Goal: Information Seeking & Learning: Learn about a topic

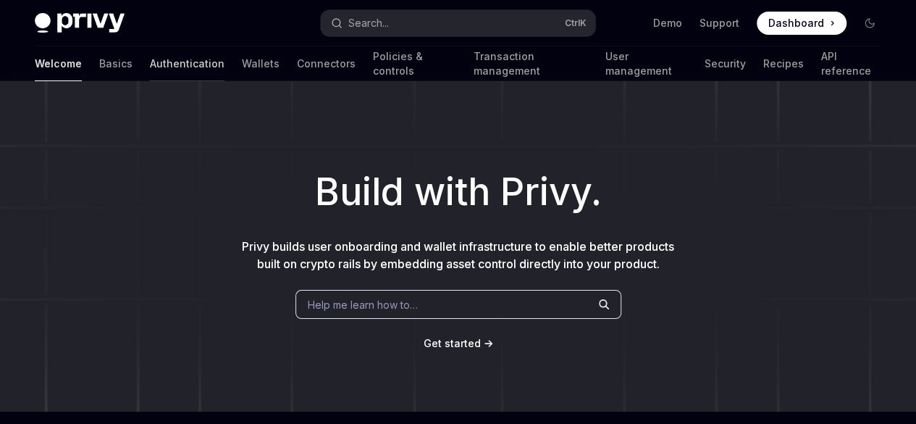
click at [150, 64] on link "Authentication" at bounding box center [187, 63] width 75 height 35
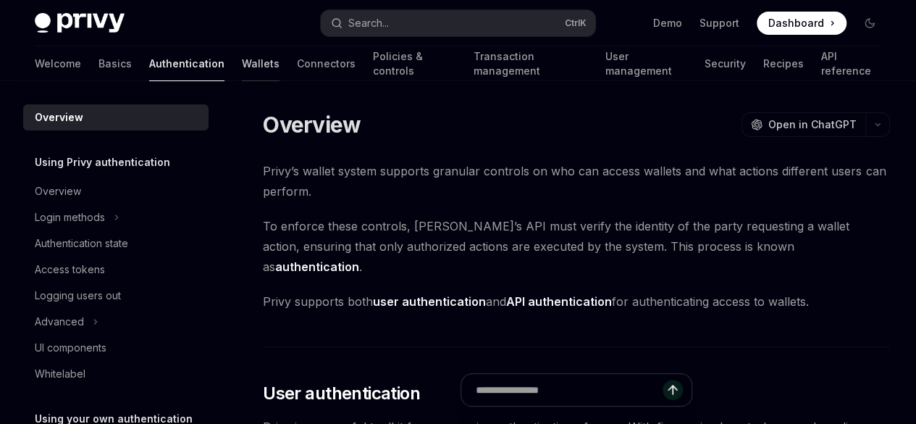
click at [242, 64] on link "Wallets" at bounding box center [261, 63] width 38 height 35
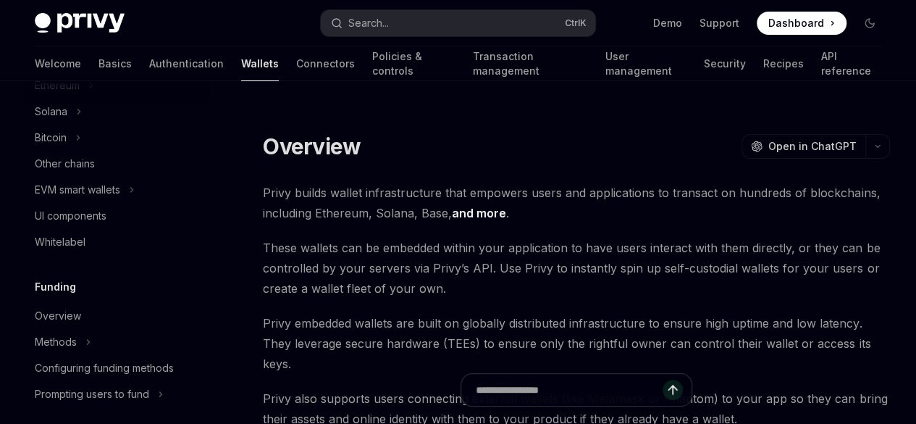
scroll to position [434, 0]
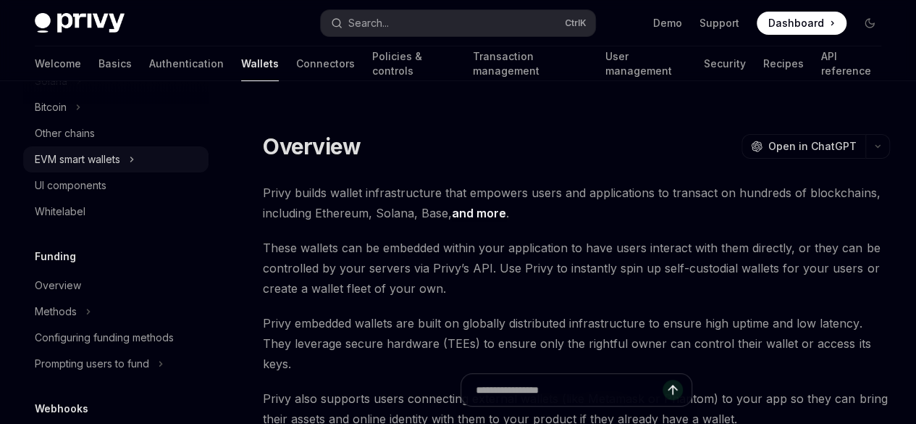
click at [107, 154] on div "EVM smart wallets" at bounding box center [77, 159] width 85 height 17
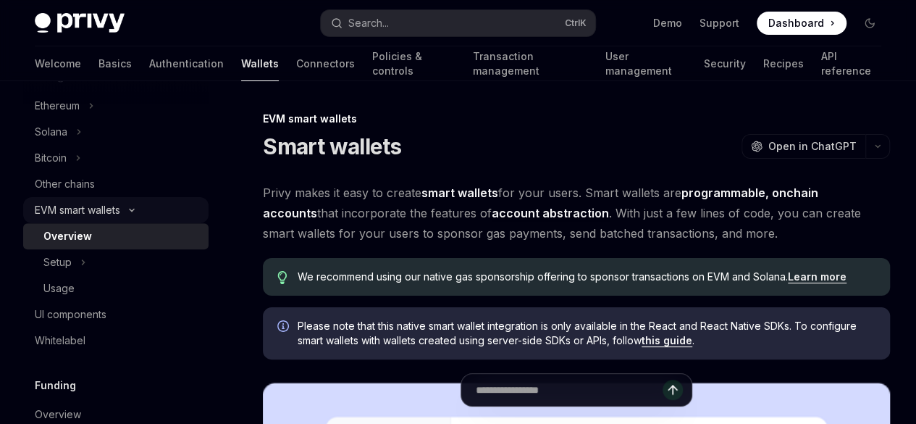
scroll to position [362, 0]
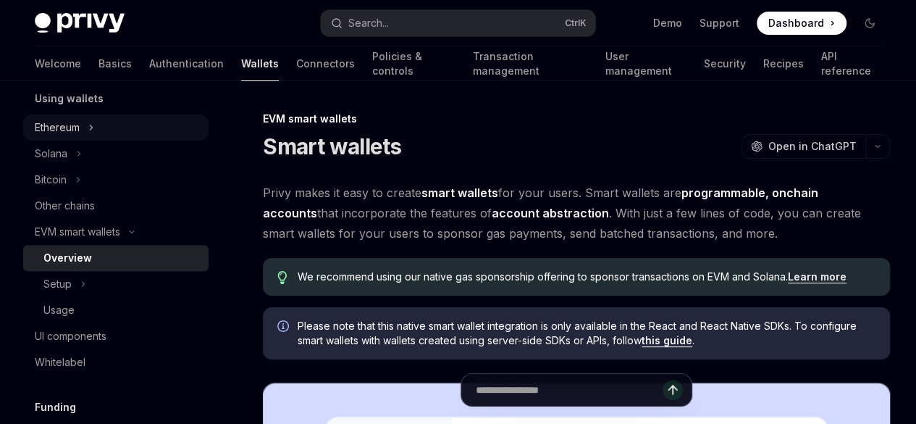
click at [86, 131] on button "Ethereum" at bounding box center [115, 127] width 185 height 26
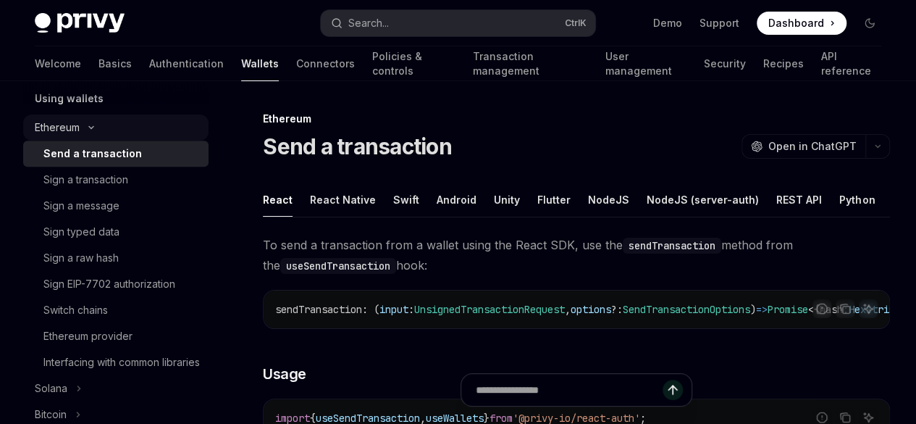
type textarea "*"
click at [85, 132] on button "Ethereum" at bounding box center [115, 127] width 185 height 26
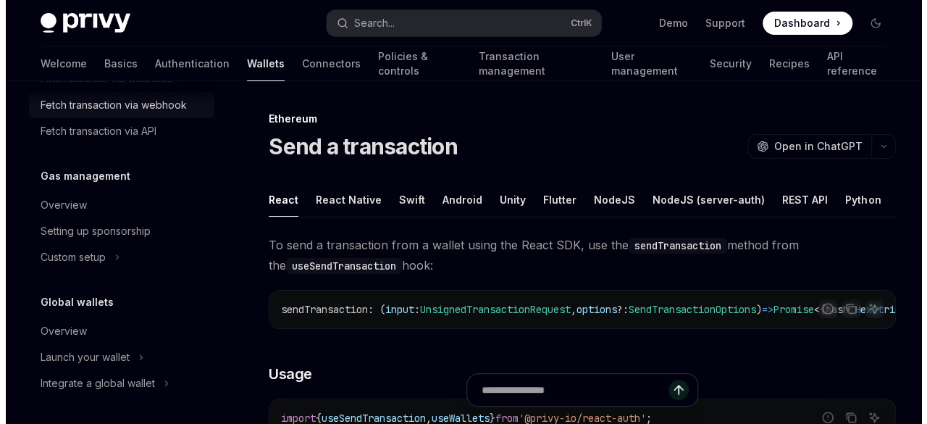
scroll to position [898, 0]
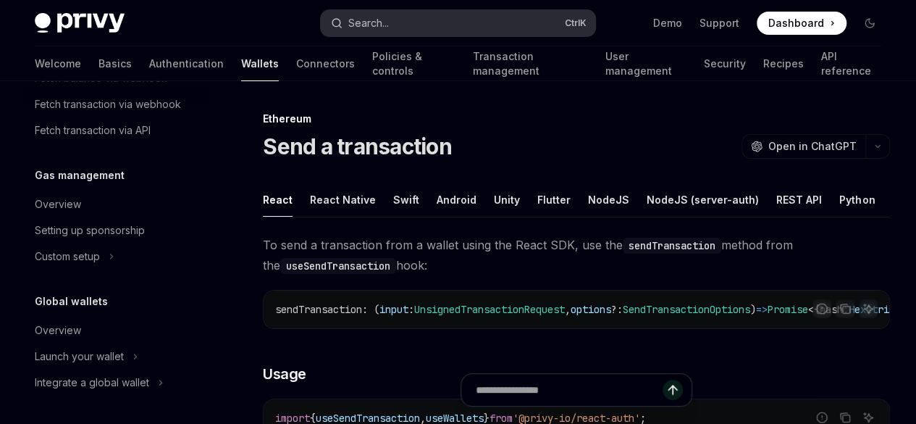
click at [388, 30] on div "Search..." at bounding box center [368, 22] width 41 height 17
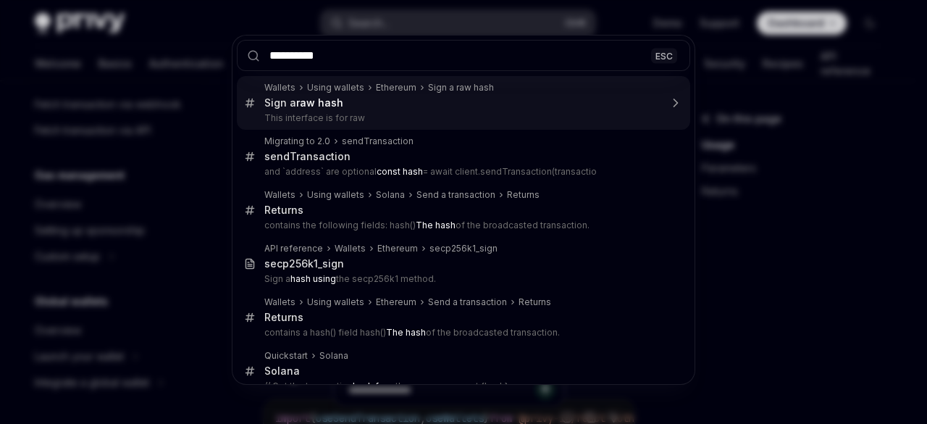
type input "**********"
type textarea "*"
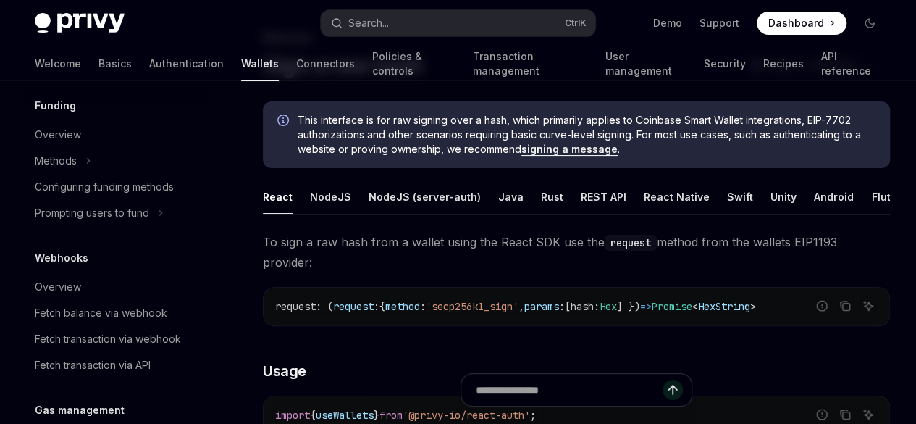
scroll to position [368, 0]
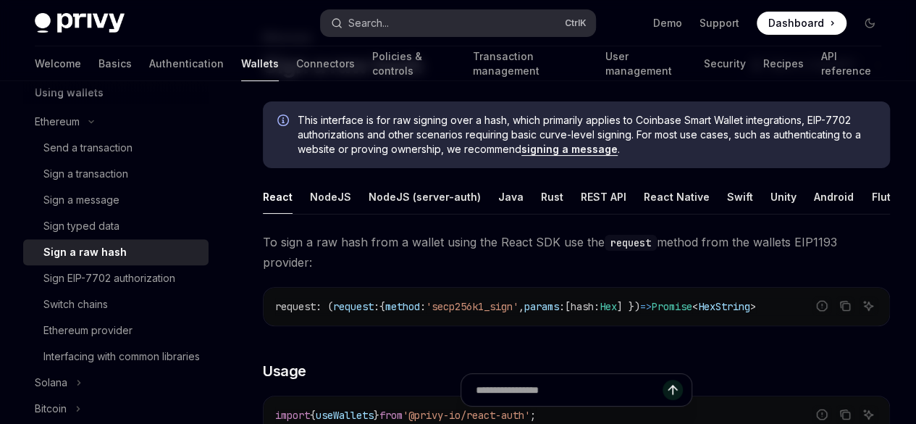
click at [396, 22] on button "Search... Ctrl K" at bounding box center [458, 23] width 274 height 26
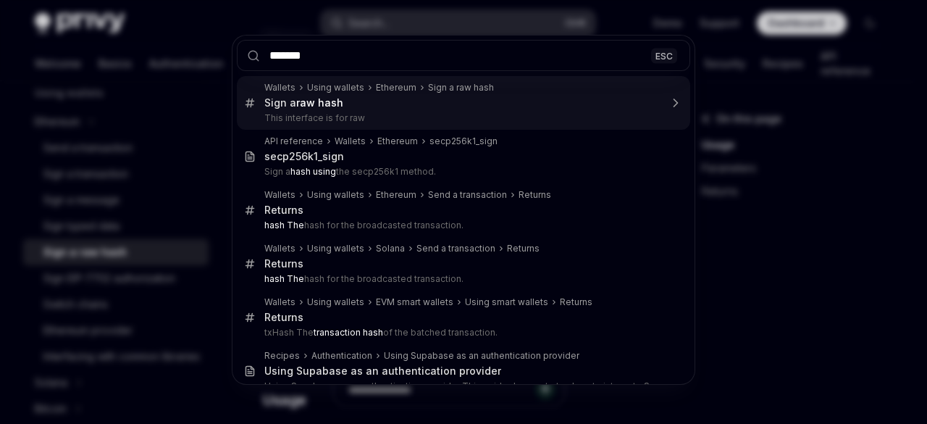
type input "********"
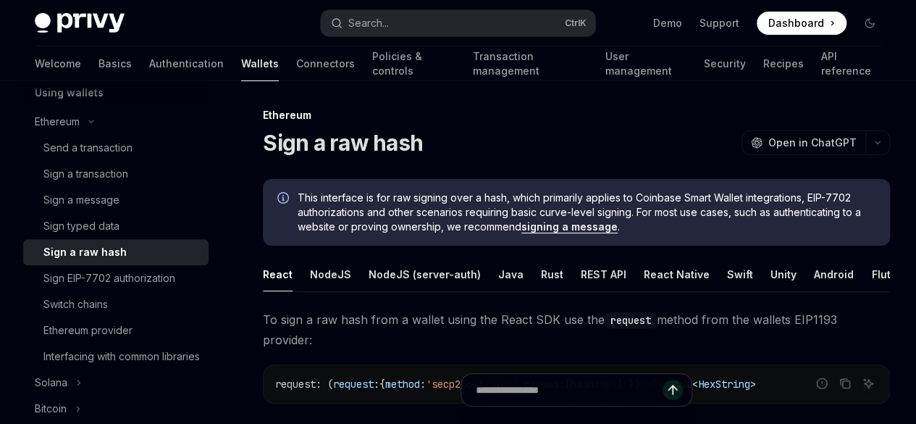
scroll to position [0, 0]
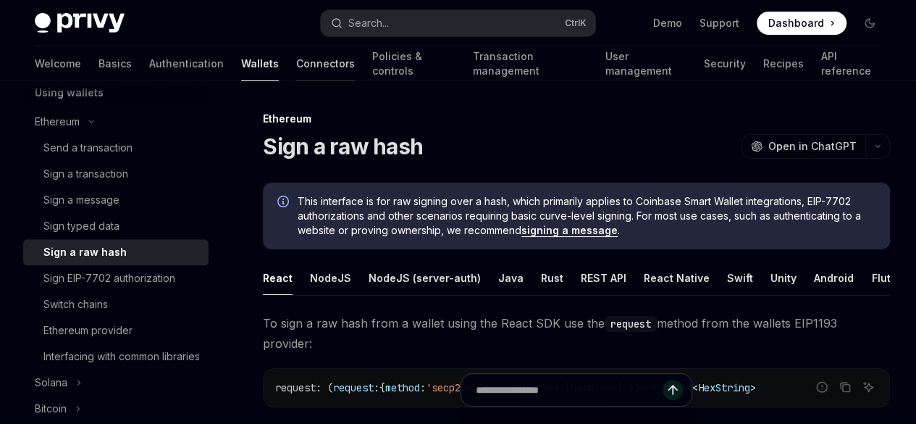
click at [296, 62] on link "Connectors" at bounding box center [325, 63] width 59 height 35
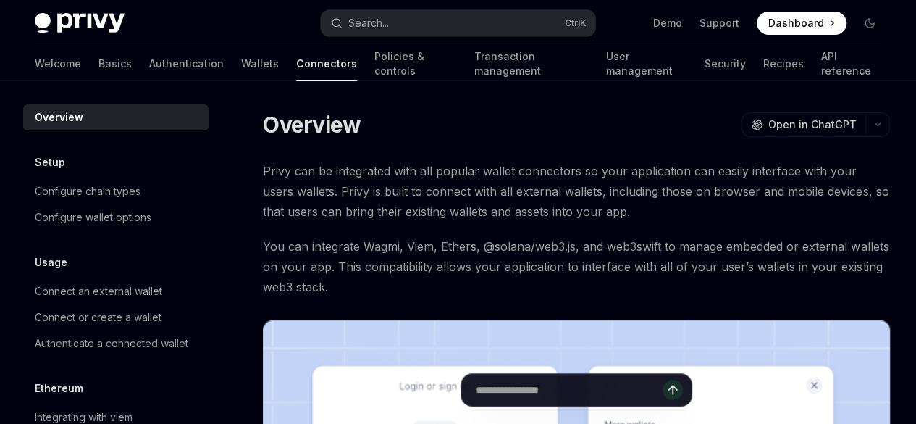
click at [208, 64] on div "Welcome Basics Authentication Wallets Connectors Policies & controls Transactio…" at bounding box center [458, 63] width 846 height 35
click at [241, 63] on link "Wallets" at bounding box center [260, 63] width 38 height 35
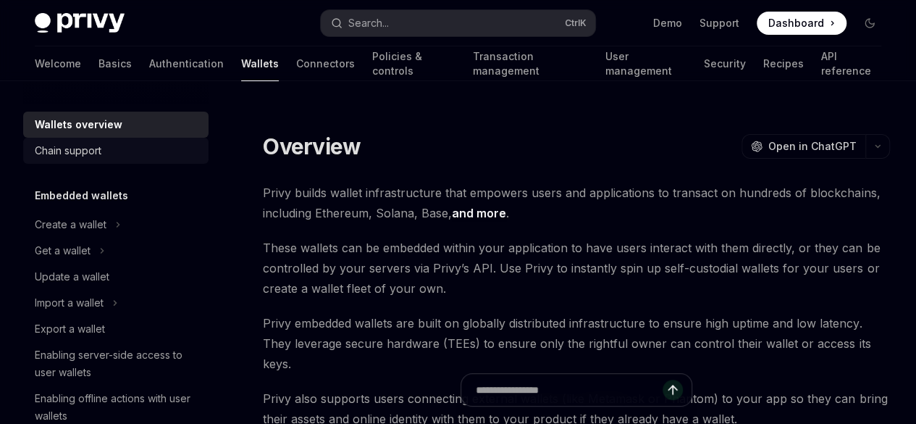
click at [122, 139] on link "Chain support" at bounding box center [115, 151] width 185 height 26
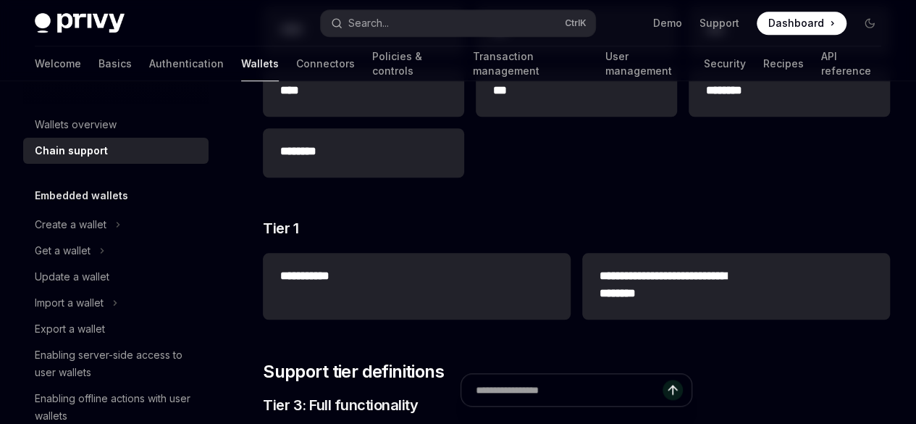
scroll to position [388, 0]
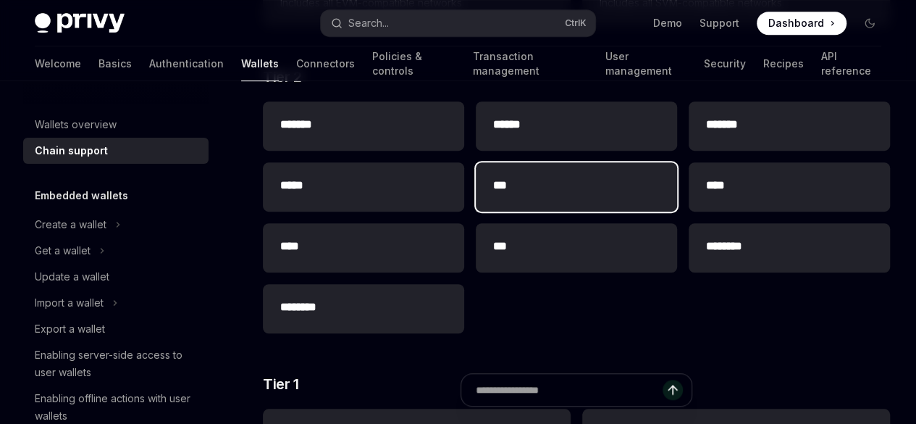
click at [493, 194] on h2 "***" at bounding box center [533, 185] width 81 height 17
type textarea "*"
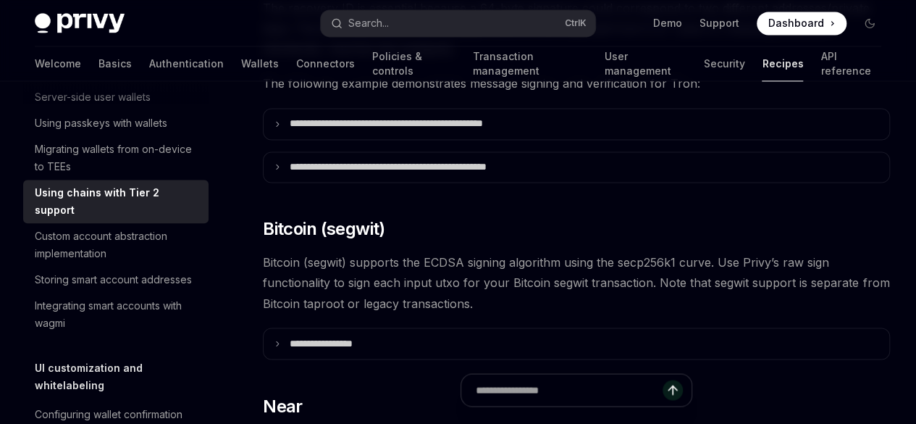
scroll to position [935, 0]
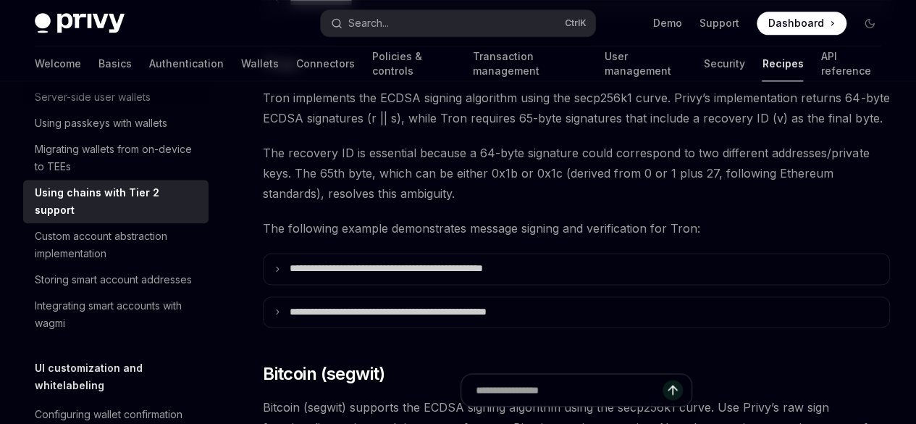
click at [363, 9] on p "**********" at bounding box center [339, 2] width 98 height 13
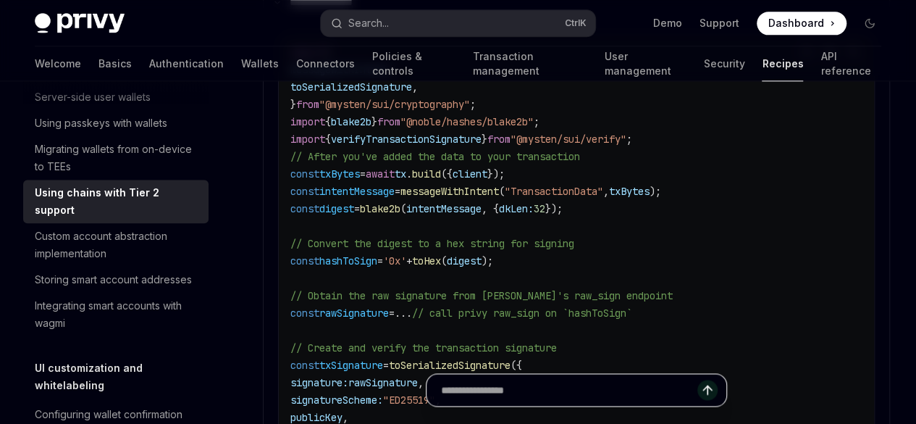
click at [441, 399] on input "Ask a question..." at bounding box center [569, 390] width 256 height 32
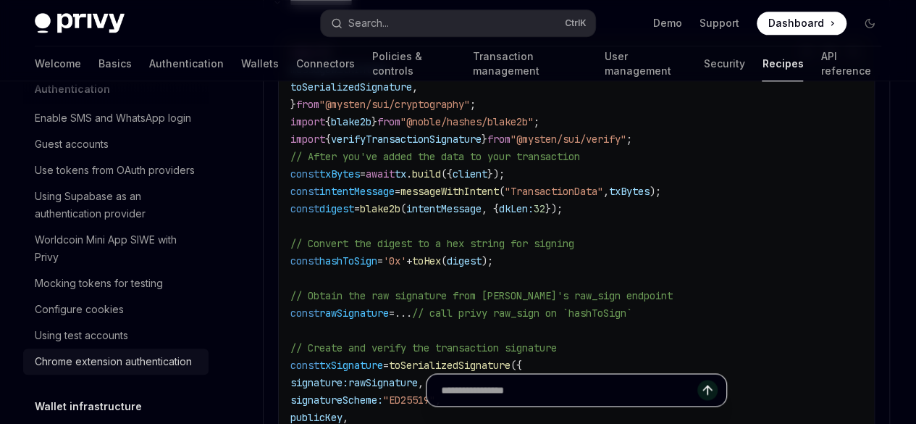
scroll to position [0, 0]
